Goal: Information Seeking & Learning: Learn about a topic

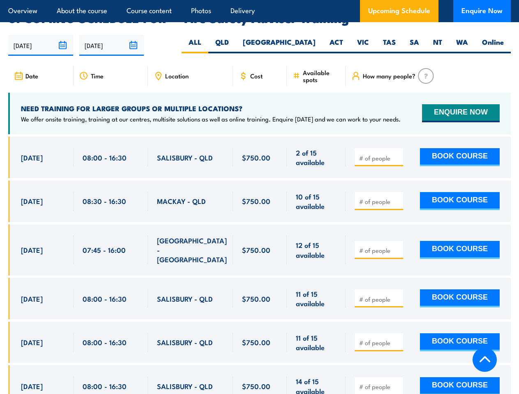
click at [259, 0] on article "Overview About the course Course content Photos Delivery Upcoming Schedule Enqu…" at bounding box center [259, 11] width 502 height 22
click at [41, 35] on input "[DATE]" at bounding box center [40, 45] width 65 height 21
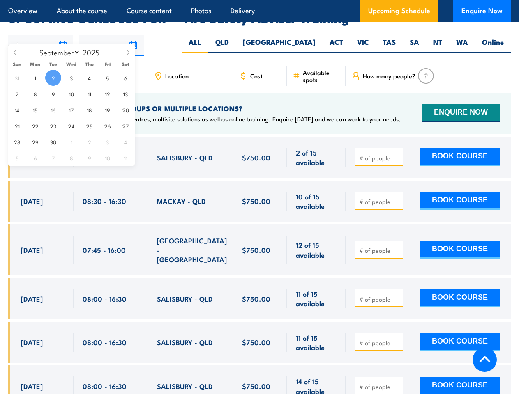
click at [112, 35] on input "[DATE]" at bounding box center [111, 45] width 65 height 21
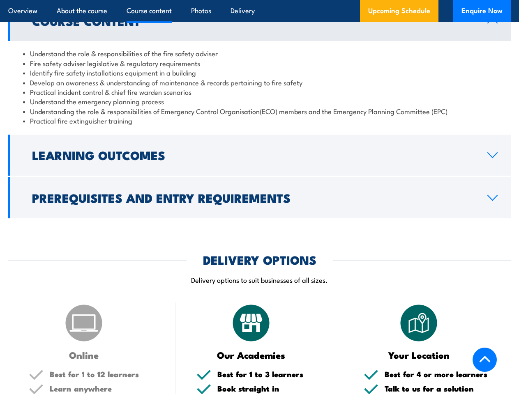
click at [259, 0] on article "Overview About the course Course content Photos Delivery Upcoming Schedule Enqu…" at bounding box center [259, 11] width 502 height 22
click at [259, 155] on h2 "Learning Outcomes" at bounding box center [253, 154] width 442 height 11
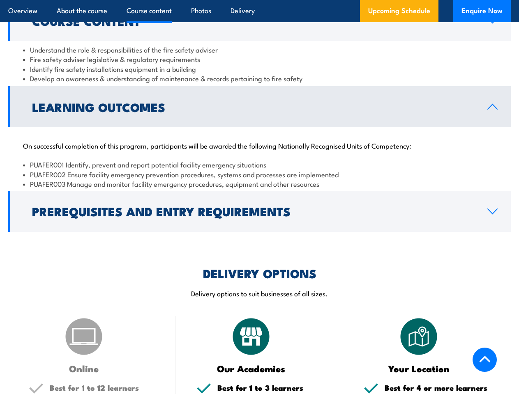
click at [259, 198] on link "Prerequisites and Entry Requirements" at bounding box center [259, 211] width 502 height 41
